Goal: Task Accomplishment & Management: Complete application form

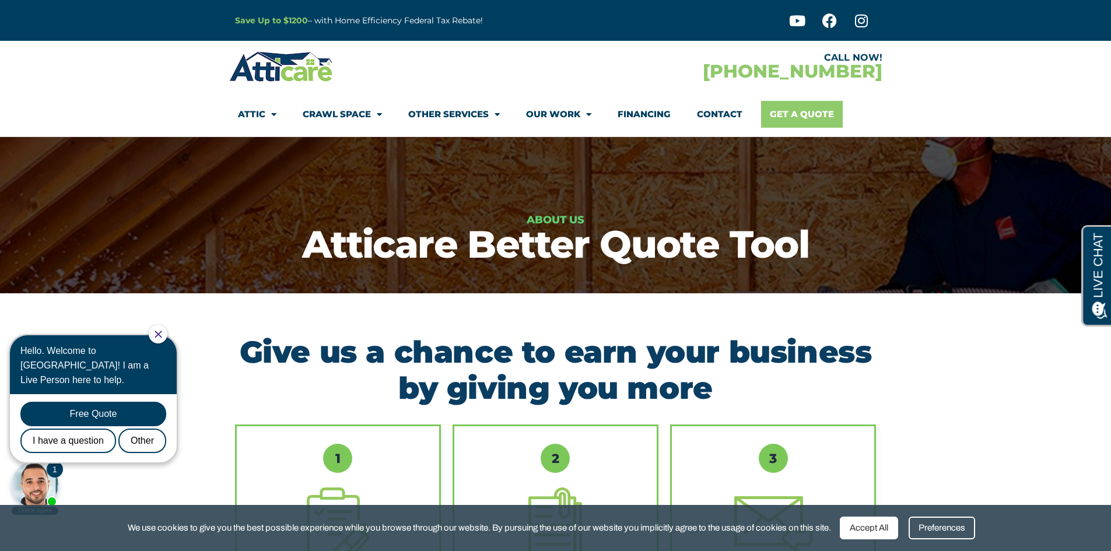
click at [791, 121] on link "Get A Quote" at bounding box center [802, 114] width 82 height 27
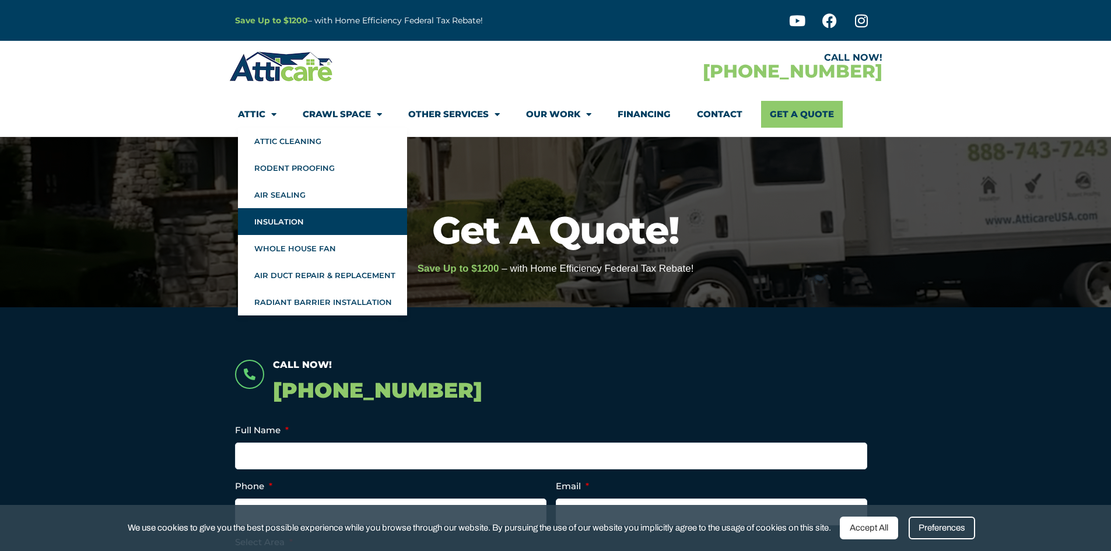
click at [287, 217] on link "Insulation" at bounding box center [322, 221] width 169 height 27
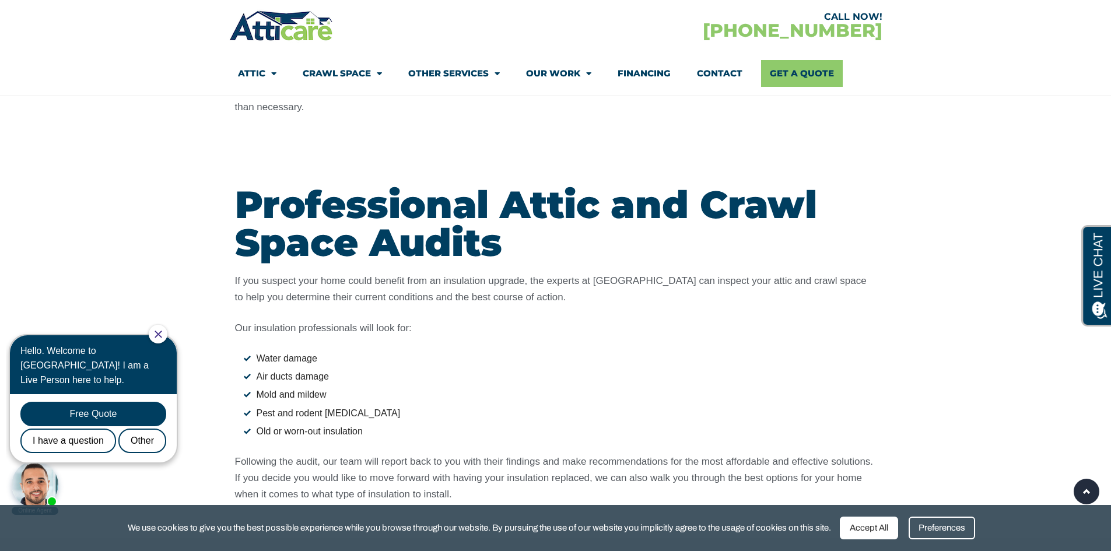
scroll to position [1283, 0]
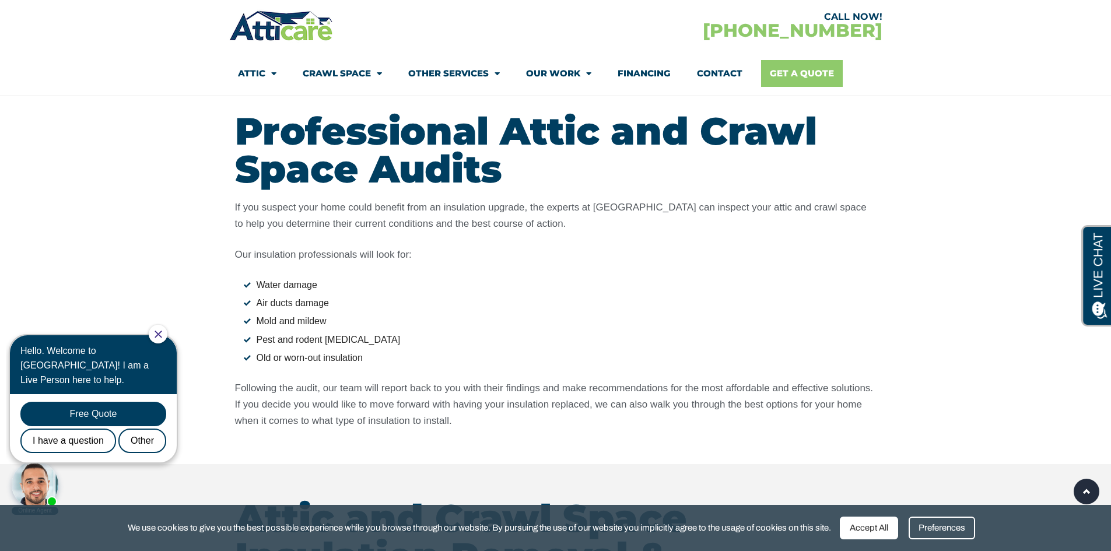
click at [774, 74] on link "Get A Quote" at bounding box center [802, 73] width 82 height 27
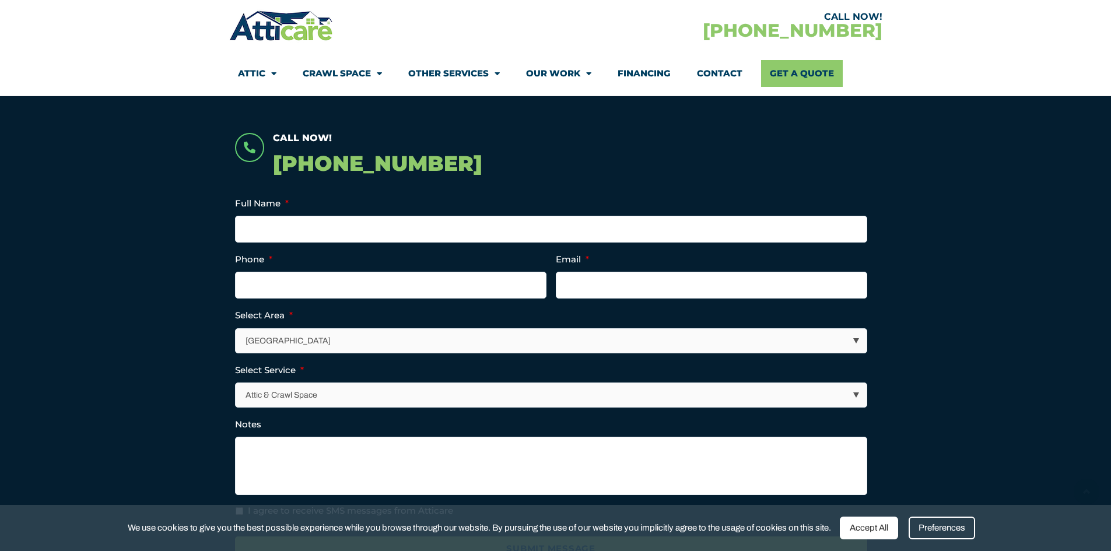
scroll to position [408, 0]
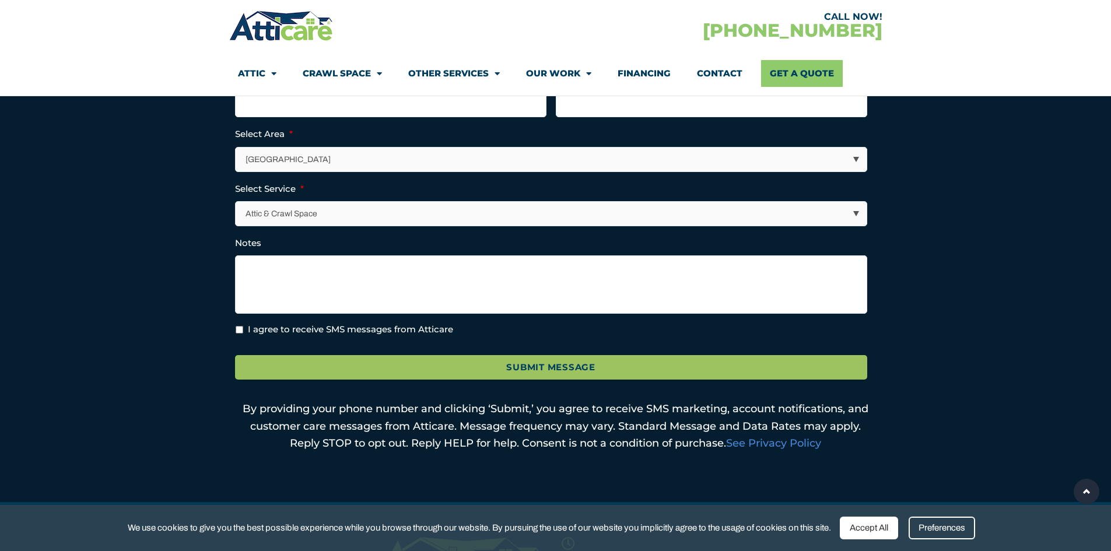
click at [507, 221] on select "Attic & Crawl Space Insulation Roofing Solar Energy Other Services" at bounding box center [551, 214] width 631 height 24
select select "Insulation"
click at [236, 202] on select "Attic & Crawl Space Insulation Roofing Solar Energy Other Services" at bounding box center [551, 214] width 631 height 24
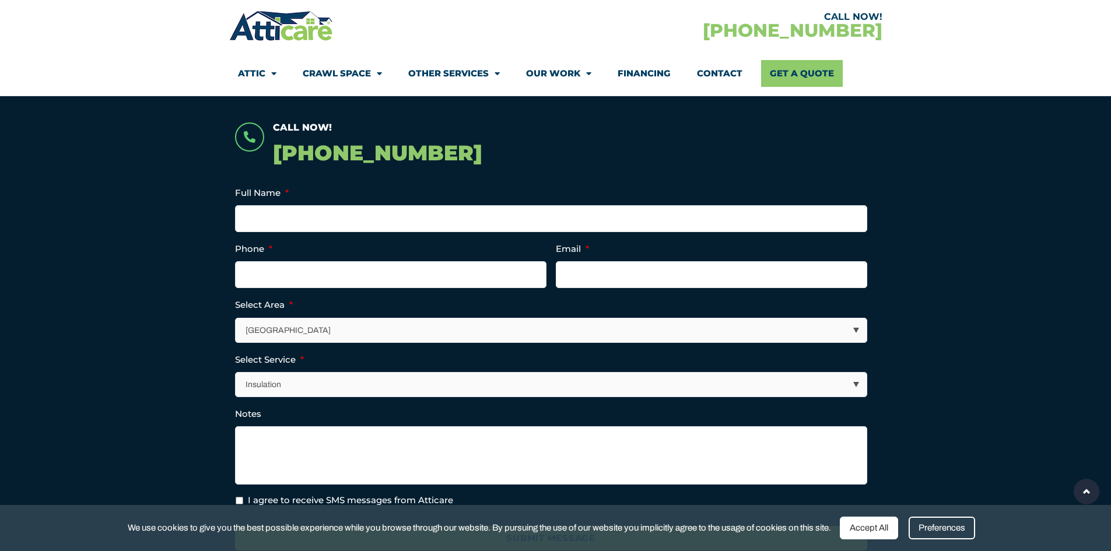
scroll to position [233, 0]
